Goal: Navigation & Orientation: Go to known website

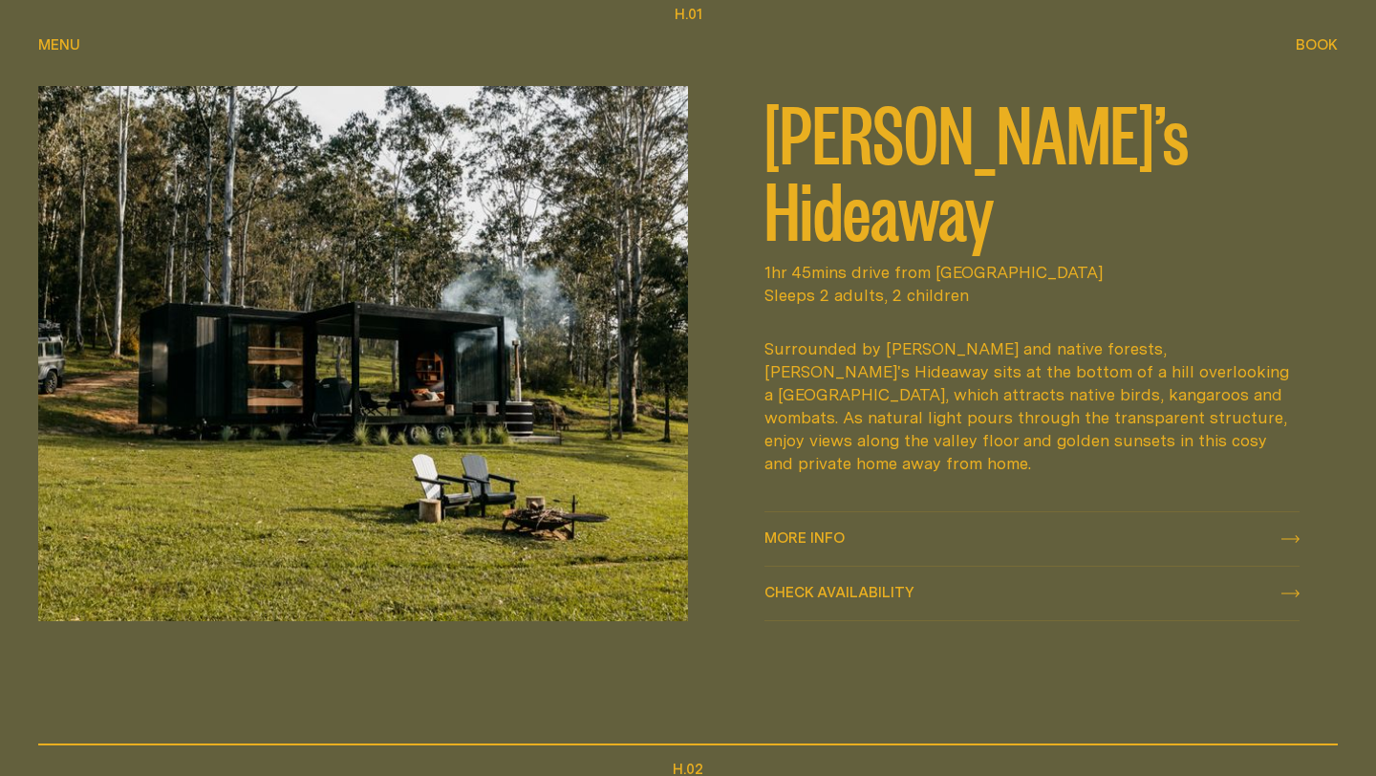
scroll to position [890, 0]
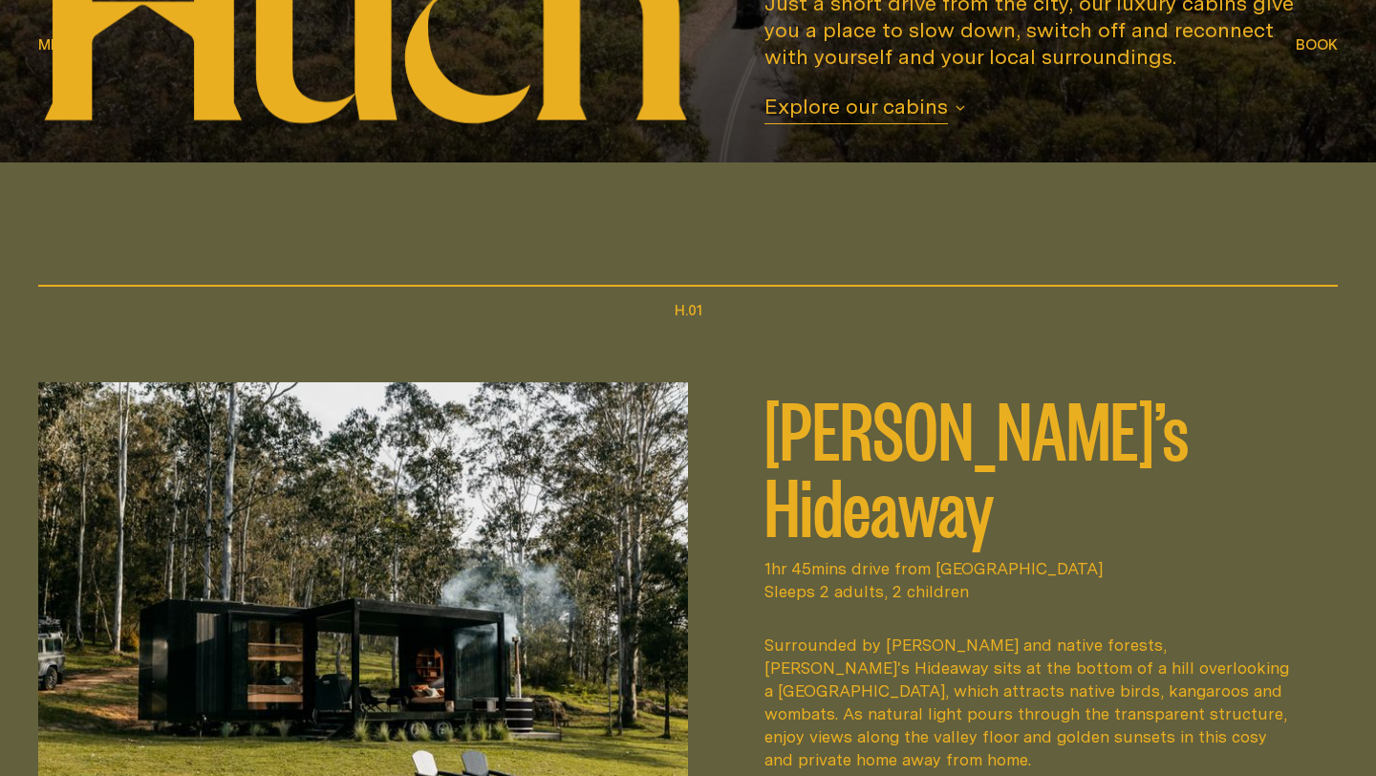
scroll to position [839, 0]
